Goal: Task Accomplishment & Management: Manage account settings

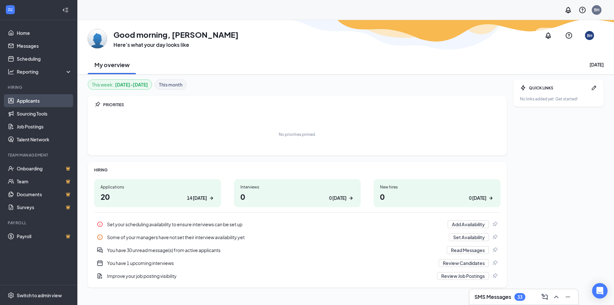
click at [35, 100] on link "Applicants" at bounding box center [44, 100] width 55 height 13
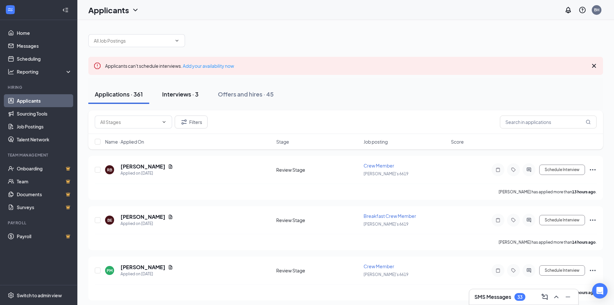
click at [192, 94] on div "Interviews · 3" at bounding box center [180, 94] width 36 height 8
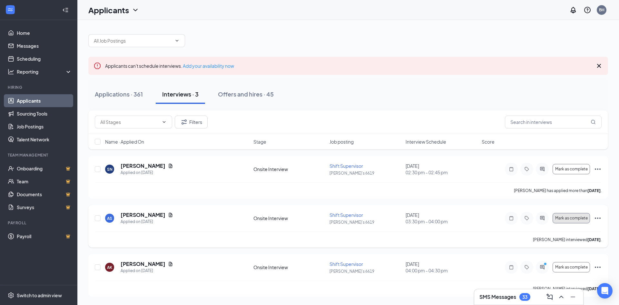
click at [571, 217] on span "Mark as complete" at bounding box center [571, 218] width 33 height 5
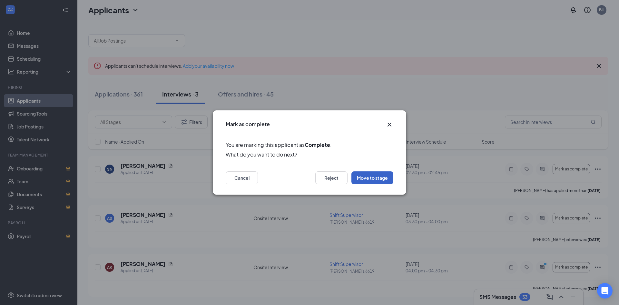
click at [377, 179] on button "Move to stage" at bounding box center [373, 177] width 42 height 13
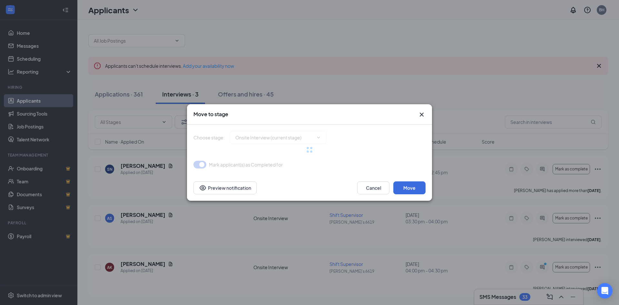
type input "Hiring Complete (final stage)"
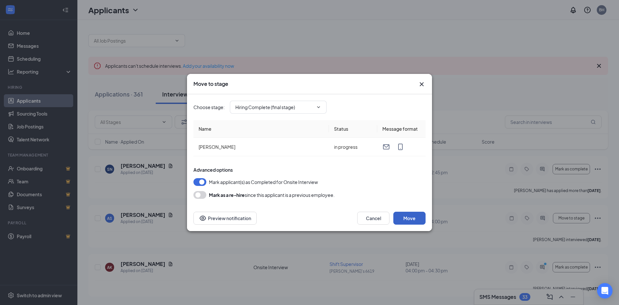
click at [406, 217] on button "Move" at bounding box center [410, 218] width 32 height 13
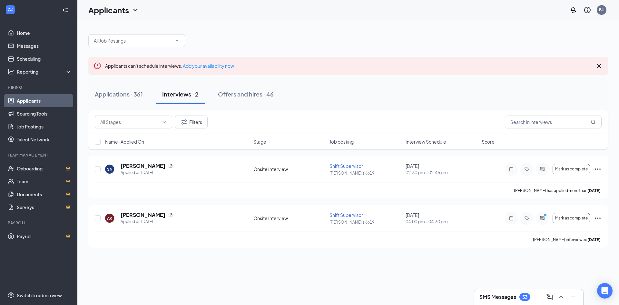
click at [184, 101] on button "Interviews · 2" at bounding box center [180, 94] width 49 height 19
click at [398, 89] on div "Applications · 361 Interviews · 2 Offers and hires · 46" at bounding box center [348, 94] width 520 height 19
click at [118, 40] on input "text" at bounding box center [133, 40] width 78 height 7
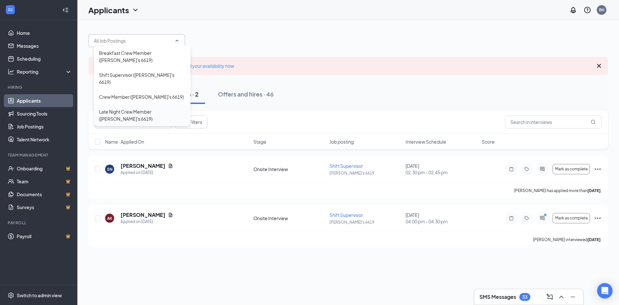
click at [155, 108] on div "Late Night Crew Member ([PERSON_NAME]'s 6619)" at bounding box center [142, 115] width 86 height 14
type input "Late Night Crew Member ([PERSON_NAME]'s 6619)"
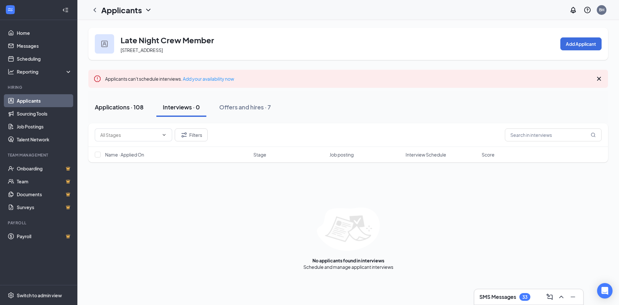
click at [127, 106] on div "Applications · 108" at bounding box center [119, 107] width 49 height 8
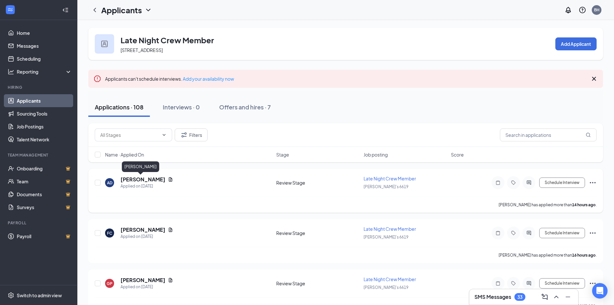
click at [136, 179] on h5 "[PERSON_NAME]" at bounding box center [143, 179] width 45 height 7
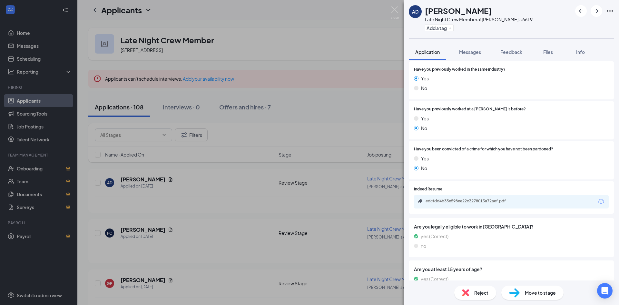
scroll to position [300, 0]
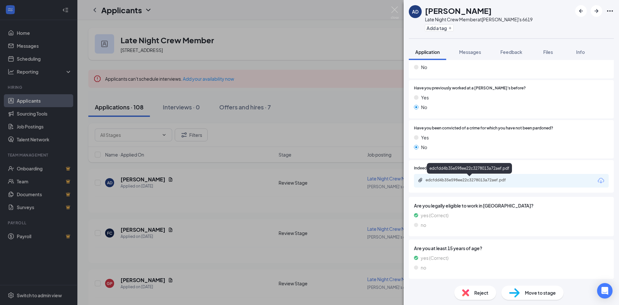
click at [454, 178] on div "edcfdd4b35e598ee22c3278013a72aef.pdf" at bounding box center [471, 179] width 90 height 5
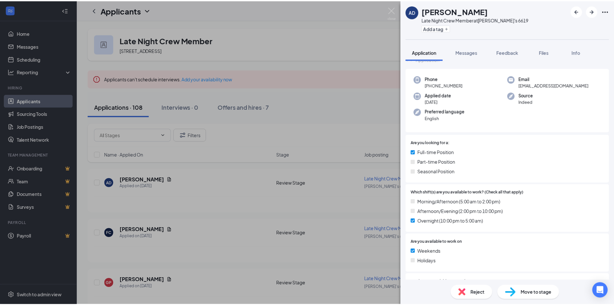
scroll to position [0, 0]
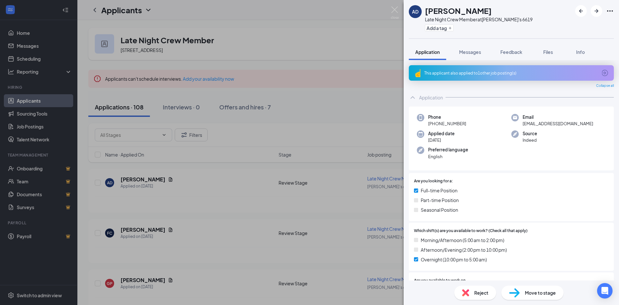
click at [335, 80] on div "AD [PERSON_NAME] Late Night Crew Member at [PERSON_NAME]'s 6619 Add a tag Appli…" at bounding box center [309, 152] width 619 height 305
drag, startPoint x: 338, startPoint y: 119, endPoint x: 361, endPoint y: 29, distance: 92.6
click at [337, 113] on div "AD [PERSON_NAME] Late Night Crew Member at [PERSON_NAME]'s 6619 Add a tag Appli…" at bounding box center [309, 152] width 619 height 305
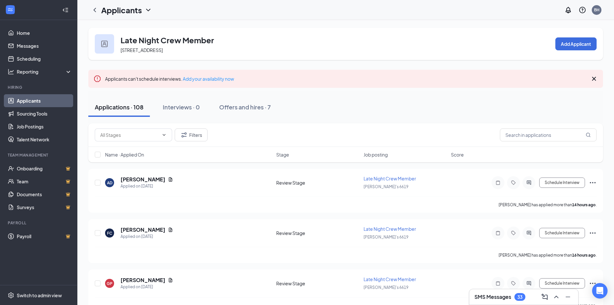
click at [361, 29] on div "Late Night Crew Member [STREET_ADDRESS] Add Applicant" at bounding box center [345, 44] width 515 height 32
click at [566, 184] on button "Schedule Interview" at bounding box center [563, 182] width 46 height 10
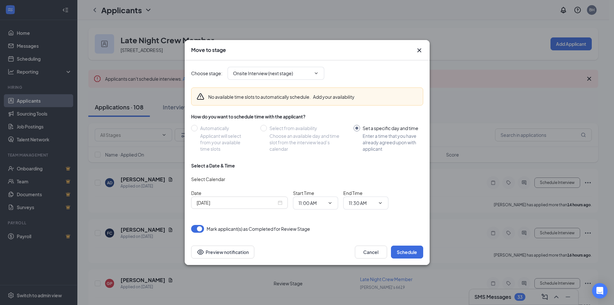
click at [280, 202] on div "[DATE]" at bounding box center [240, 202] width 86 height 7
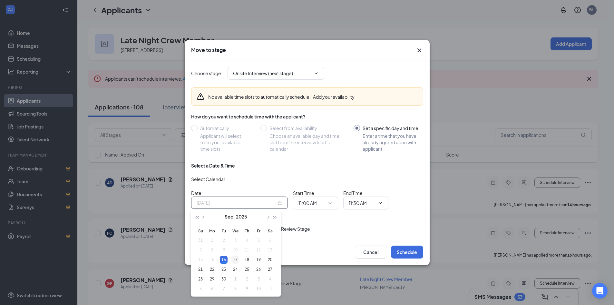
type input "[DATE]"
click at [235, 259] on div "17" at bounding box center [236, 260] width 8 height 8
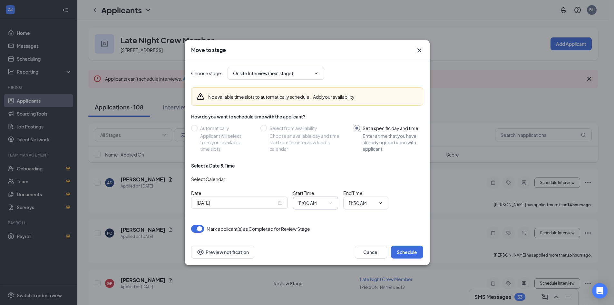
click at [328, 204] on icon "ChevronDown" at bounding box center [330, 202] width 5 height 5
click at [329, 203] on icon "ChevronDown" at bounding box center [330, 202] width 5 height 5
click at [314, 201] on input "11:00 AM" at bounding box center [312, 202] width 26 height 7
click at [317, 192] on div "04:30 PM" at bounding box center [313, 193] width 19 height 7
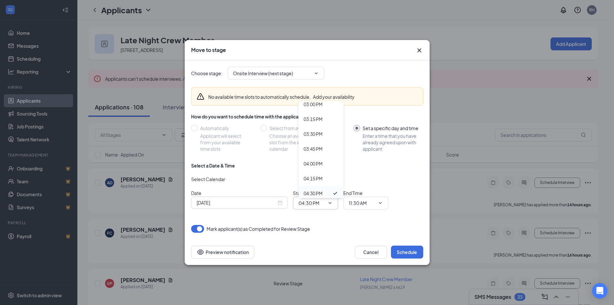
type input "04:30 PM"
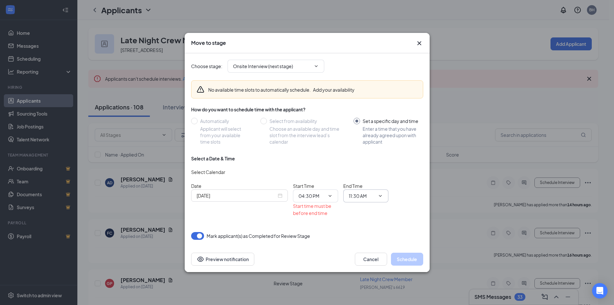
click at [380, 195] on icon "ChevronDown" at bounding box center [380, 195] width 5 height 5
click at [358, 195] on input "11:30 AM" at bounding box center [362, 195] width 26 height 7
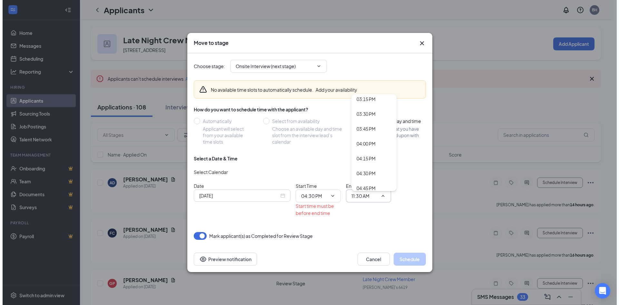
scroll to position [933, 0]
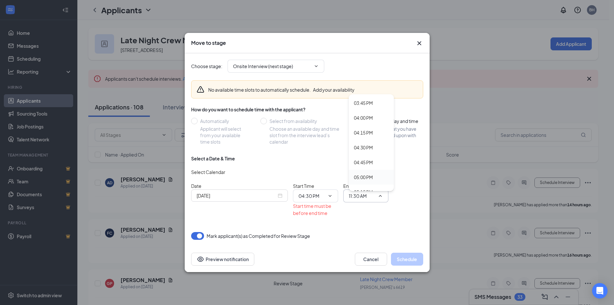
click at [368, 176] on div "05:00 PM" at bounding box center [363, 177] width 19 height 7
type input "05:00 PM"
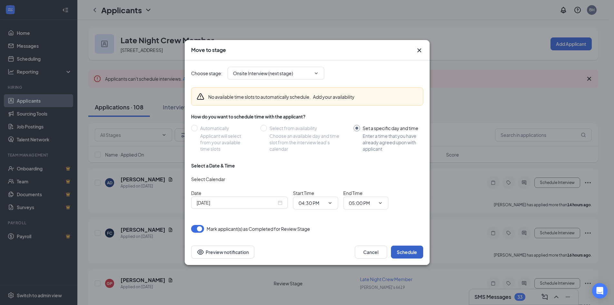
click at [405, 250] on button "Schedule" at bounding box center [407, 251] width 32 height 13
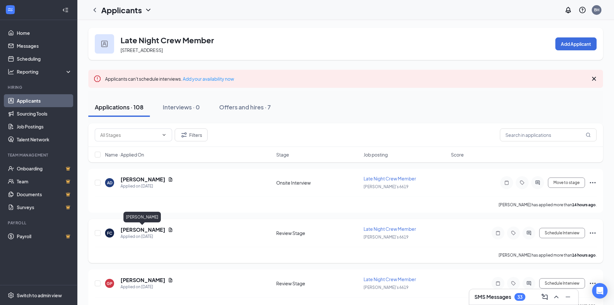
click at [136, 229] on h5 "[PERSON_NAME]" at bounding box center [143, 229] width 45 height 7
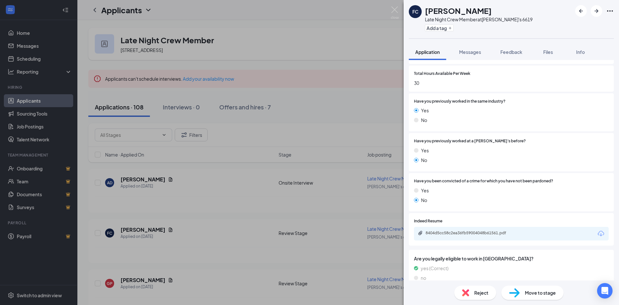
scroll to position [294, 0]
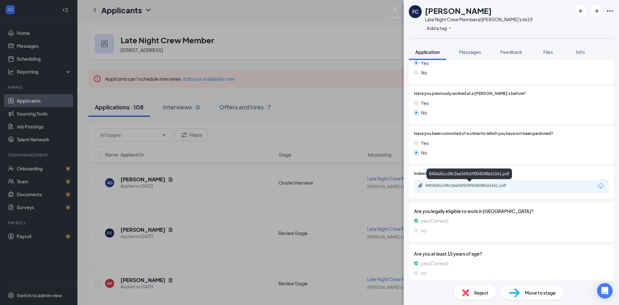
click at [472, 184] on div "8404d5cc58c2ea36fb59004048b61561.pdf" at bounding box center [471, 185] width 90 height 5
click at [225, 192] on div "FC [PERSON_NAME] Late Night Crew Member at [PERSON_NAME]'s 6619 Add a tag Appli…" at bounding box center [309, 152] width 619 height 305
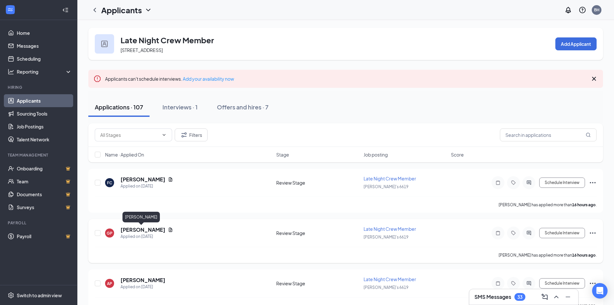
click at [131, 231] on h5 "[PERSON_NAME]" at bounding box center [143, 229] width 45 height 7
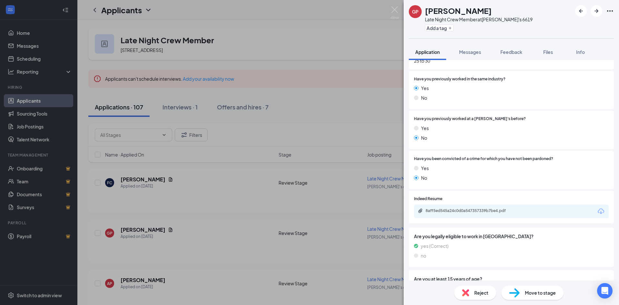
scroll to position [278, 0]
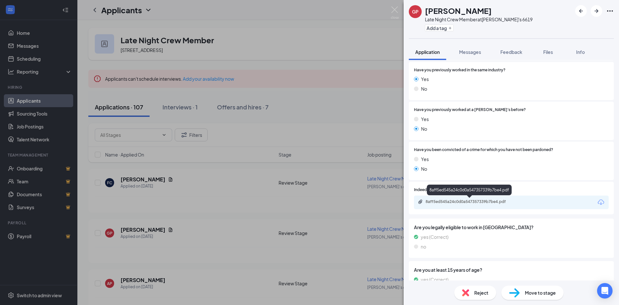
click at [475, 200] on div "8aff5ed545a24c0d0a547357339b7be4.pdf" at bounding box center [471, 201] width 90 height 5
click at [301, 114] on div "GP [PERSON_NAME] Late Night Crew Member at [PERSON_NAME]'s 6619 Add a tag Appli…" at bounding box center [309, 152] width 619 height 305
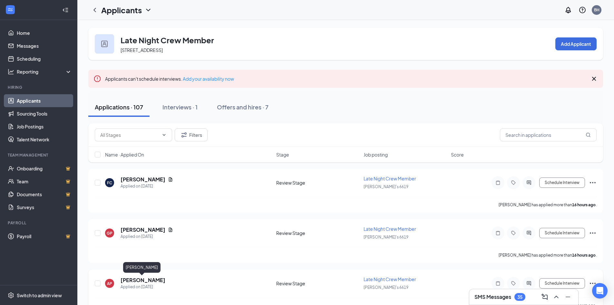
click at [142, 280] on h5 "[PERSON_NAME]" at bounding box center [143, 279] width 45 height 7
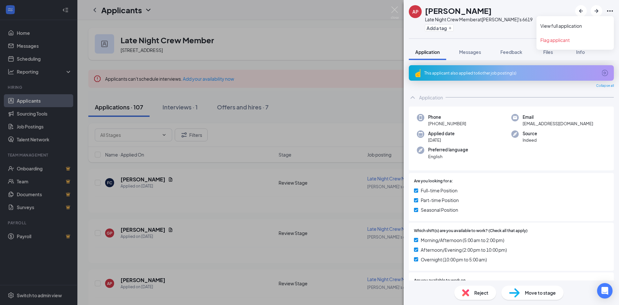
click at [610, 9] on icon "Ellipses" at bounding box center [610, 11] width 8 height 8
click at [565, 24] on link "View full application" at bounding box center [576, 26] width 70 height 6
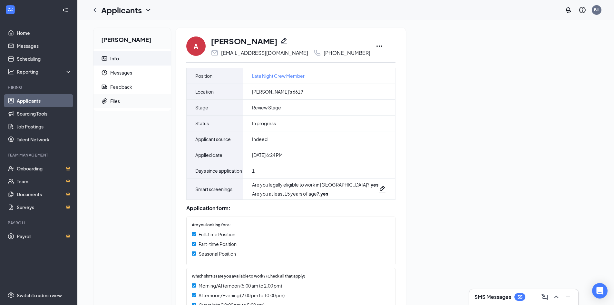
click at [113, 101] on div "Files" at bounding box center [115, 101] width 10 height 6
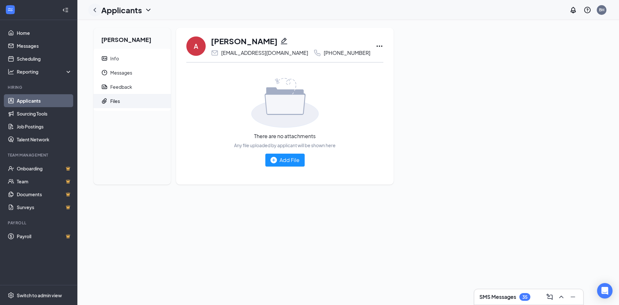
click at [95, 11] on icon "ChevronLeft" at bounding box center [95, 10] width 8 height 8
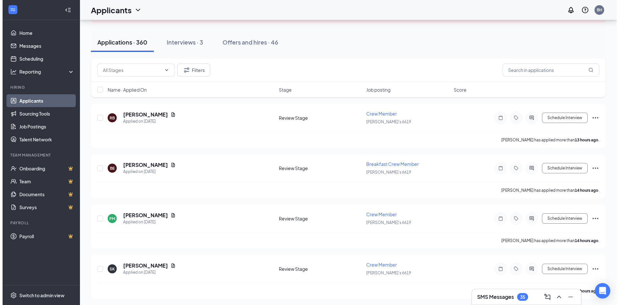
scroll to position [60, 0]
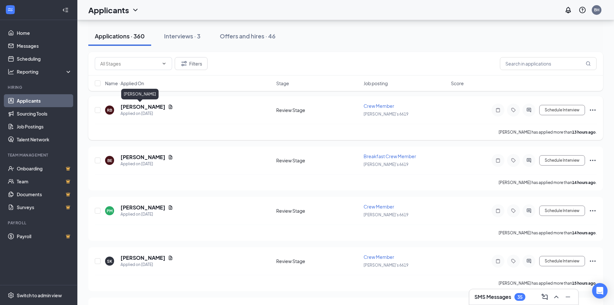
click at [131, 104] on h5 "[PERSON_NAME]" at bounding box center [143, 106] width 45 height 7
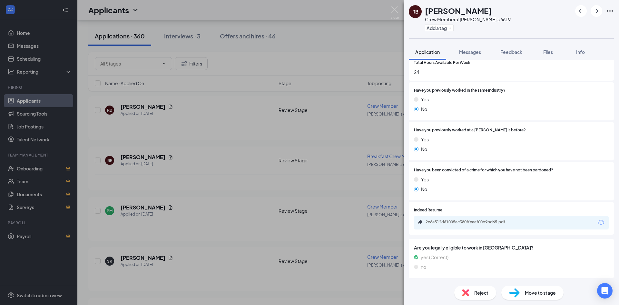
scroll to position [245, 0]
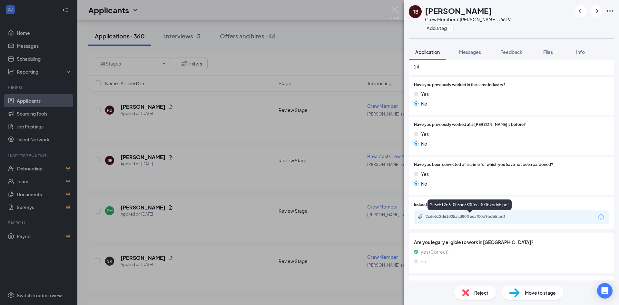
click at [475, 219] on div "2c6e512d61005ac380ffeeaf00b9bd65.pdf" at bounding box center [470, 217] width 105 height 6
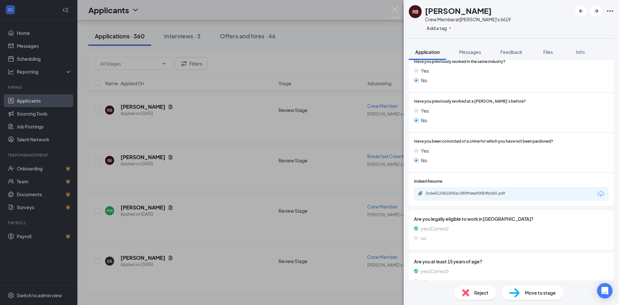
scroll to position [282, 0]
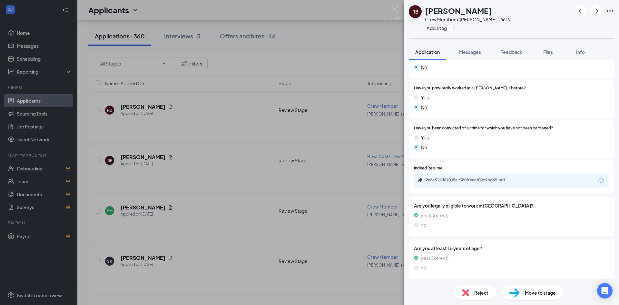
click at [253, 153] on div "RB Rose Biju Crew Member at Wendy's 6619 Add a tag Application Messages Feedbac…" at bounding box center [309, 152] width 619 height 305
click at [135, 157] on div "RB Rose Biju Crew Member at Wendy's 6619 Add a tag Application Messages Feedbac…" at bounding box center [309, 152] width 619 height 305
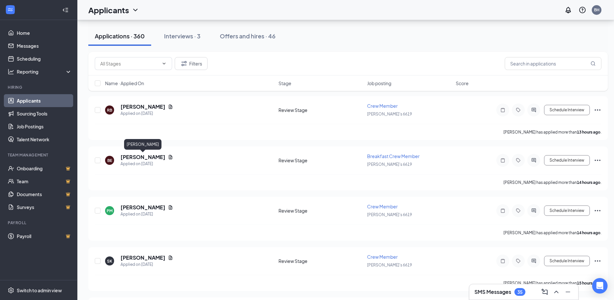
click at [135, 157] on h5 "[PERSON_NAME]" at bounding box center [143, 157] width 45 height 7
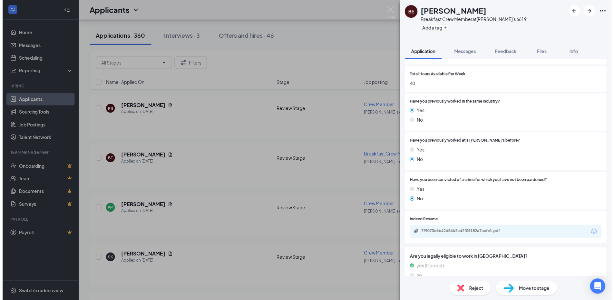
scroll to position [257, 0]
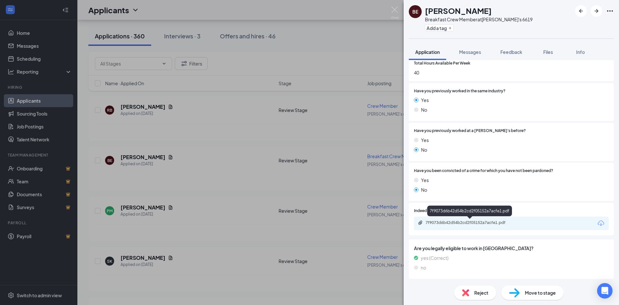
click at [478, 220] on div "7f9073d6b42d54b2cd2f05152a7acfe1.pdf" at bounding box center [471, 222] width 90 height 5
click at [325, 113] on div "BE Brandon Edwards Breakfast Crew Member at Wendy's 6619 Add a tag Application …" at bounding box center [309, 152] width 619 height 305
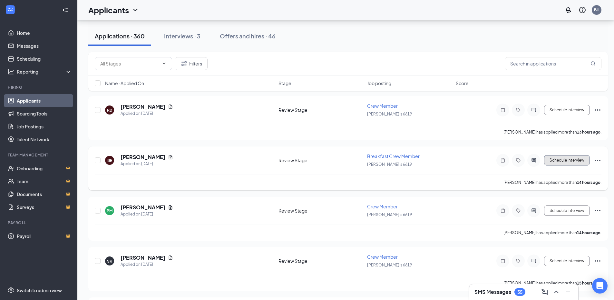
click at [573, 162] on button "Schedule Interview" at bounding box center [567, 160] width 46 height 10
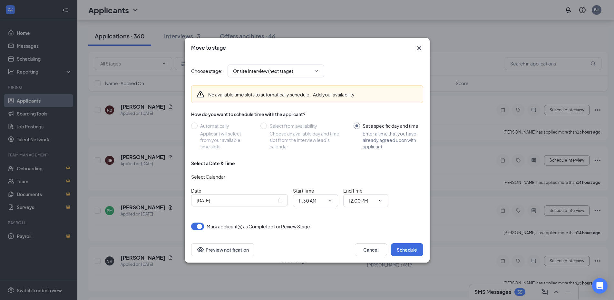
click at [281, 200] on div "[DATE]" at bounding box center [240, 200] width 86 height 7
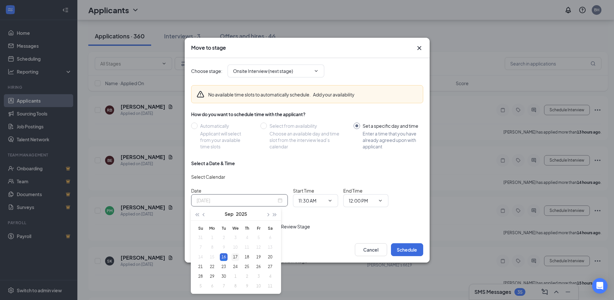
type input "[DATE]"
click at [234, 256] on div "17" at bounding box center [236, 257] width 8 height 8
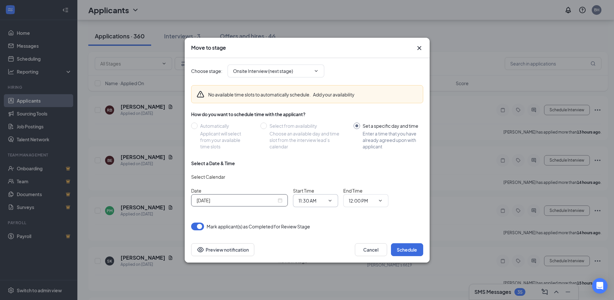
click at [311, 200] on input "11:30 AM" at bounding box center [312, 200] width 26 height 7
click at [313, 153] on div "04:00 PM" at bounding box center [313, 154] width 19 height 7
type input "04:00 PM"
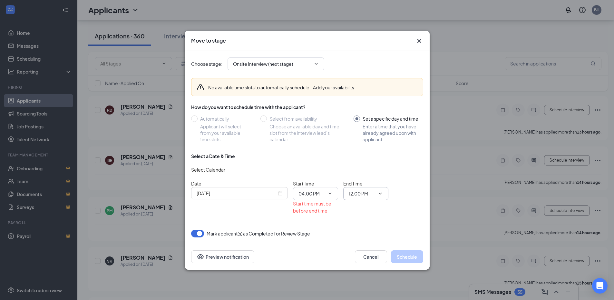
click at [361, 193] on input "12:00 PM" at bounding box center [362, 193] width 26 height 7
click at [368, 145] on div "04:15 PM" at bounding box center [363, 146] width 19 height 7
type input "04:15 PM"
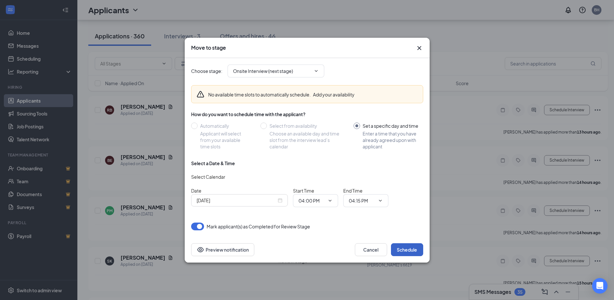
click at [409, 252] on button "Schedule" at bounding box center [407, 249] width 32 height 13
